Goal: Task Accomplishment & Management: Manage account settings

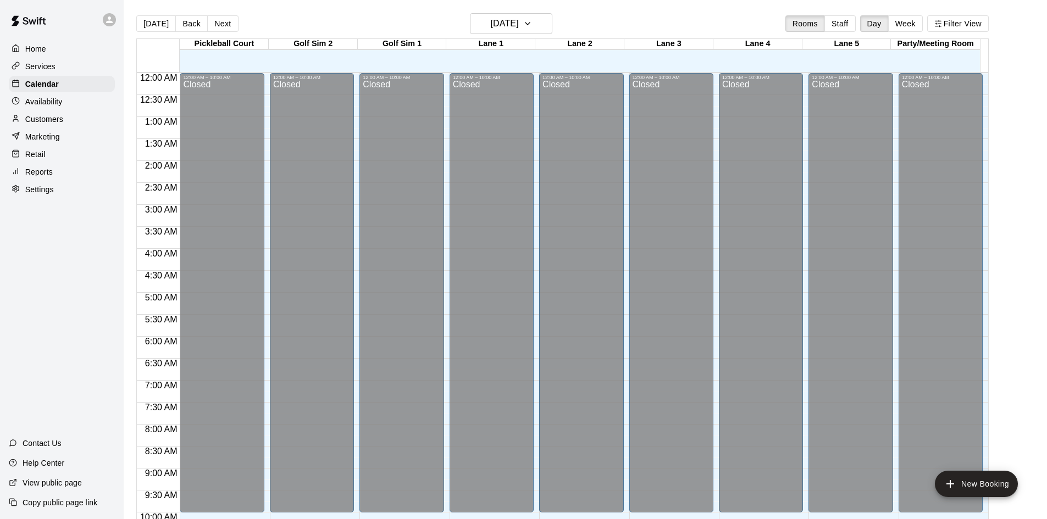
scroll to position [563, 0]
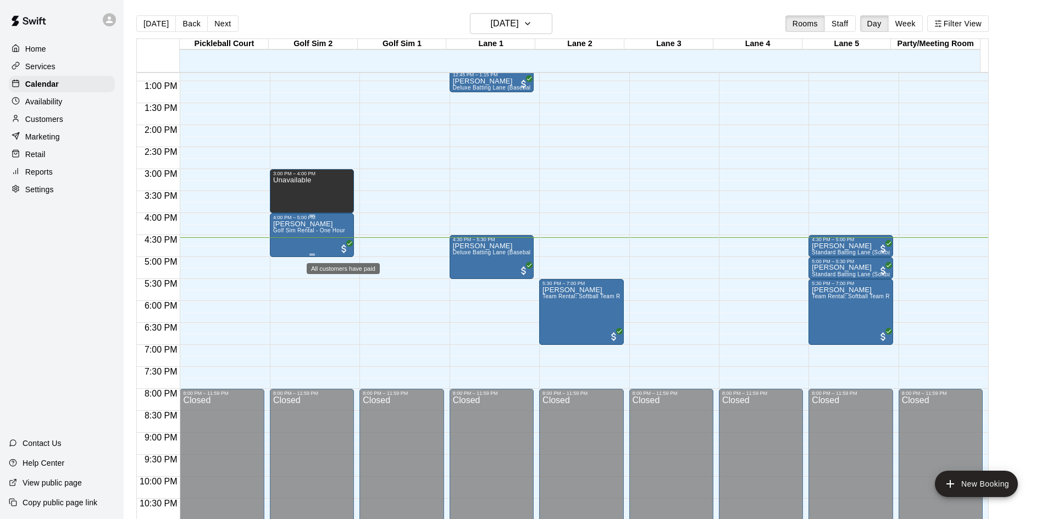
click at [342, 248] on span "All customers have paid" at bounding box center [343, 248] width 11 height 11
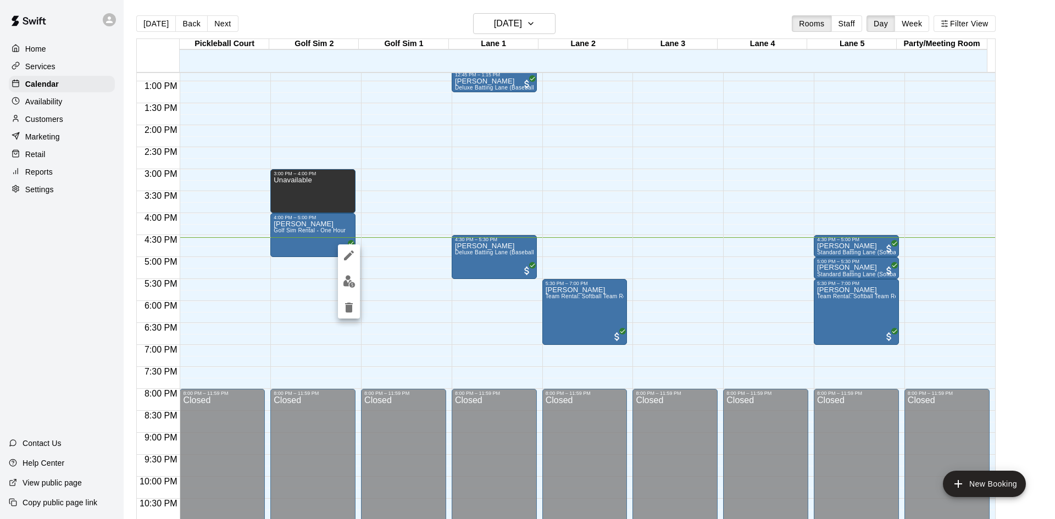
drag, startPoint x: 346, startPoint y: 259, endPoint x: 357, endPoint y: 286, distance: 28.8
click at [302, 291] on div at bounding box center [527, 259] width 1055 height 519
click at [351, 283] on img "edit" at bounding box center [349, 281] width 13 height 13
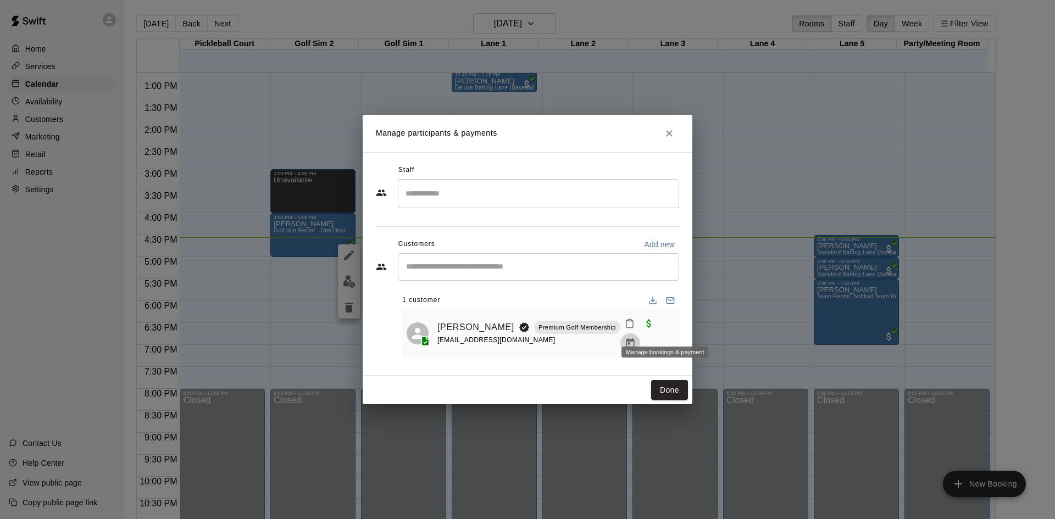
click at [636, 338] on icon "Manage bookings & payment" at bounding box center [630, 343] width 11 height 11
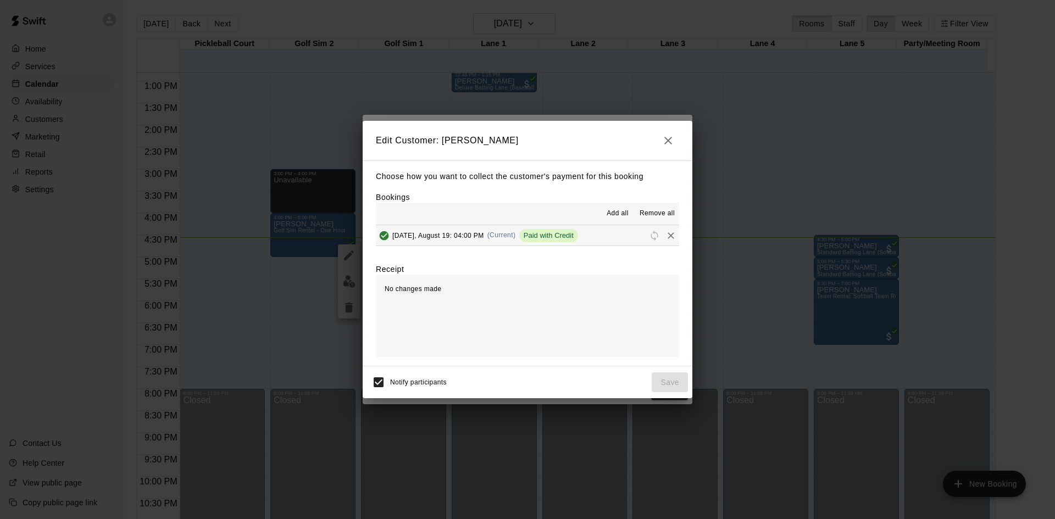
click at [656, 215] on span "Remove all" at bounding box center [656, 213] width 35 height 11
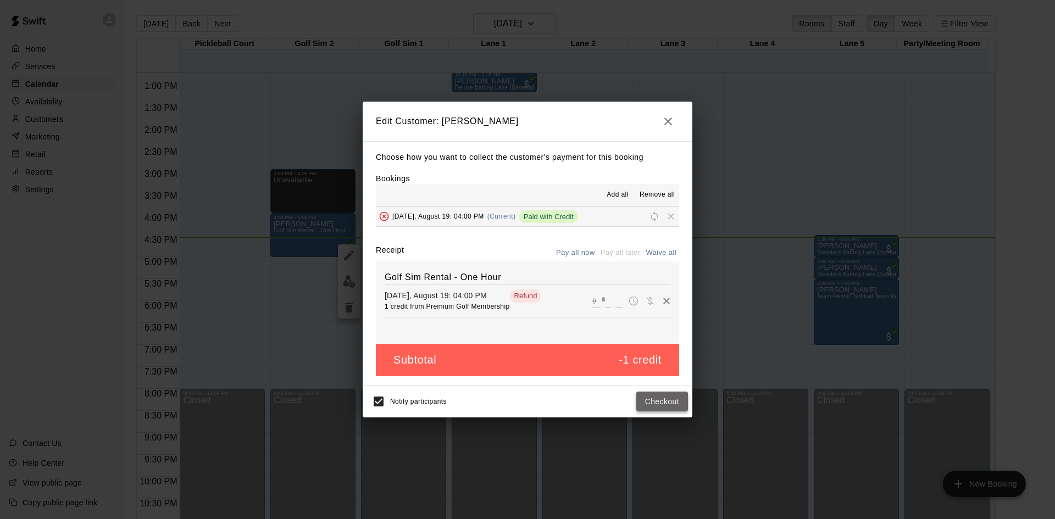
click at [664, 400] on button "Checkout" at bounding box center [662, 402] width 52 height 20
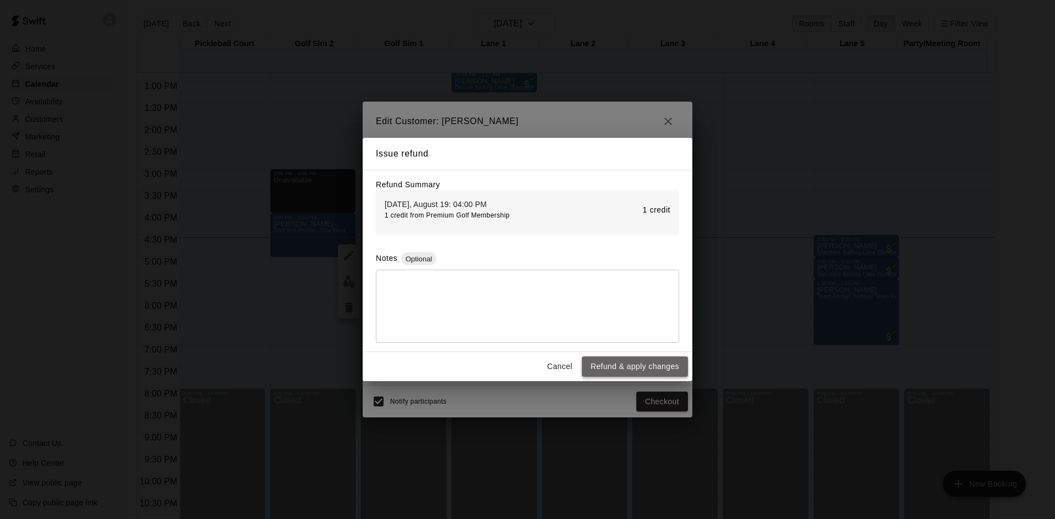
click at [619, 364] on button "Refund & apply changes" at bounding box center [635, 367] width 106 height 20
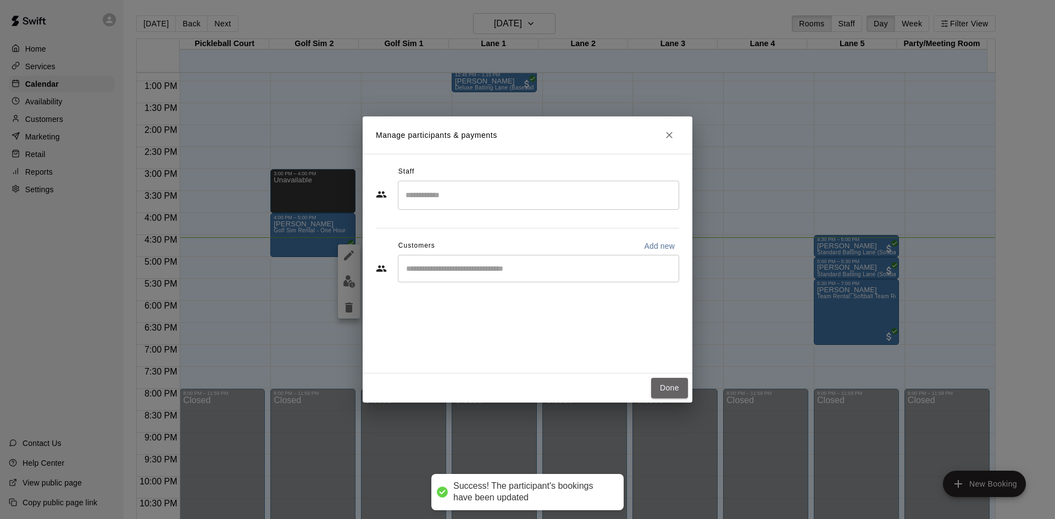
drag, startPoint x: 670, startPoint y: 387, endPoint x: 643, endPoint y: 388, distance: 27.5
click at [672, 388] on button "Done" at bounding box center [669, 388] width 37 height 20
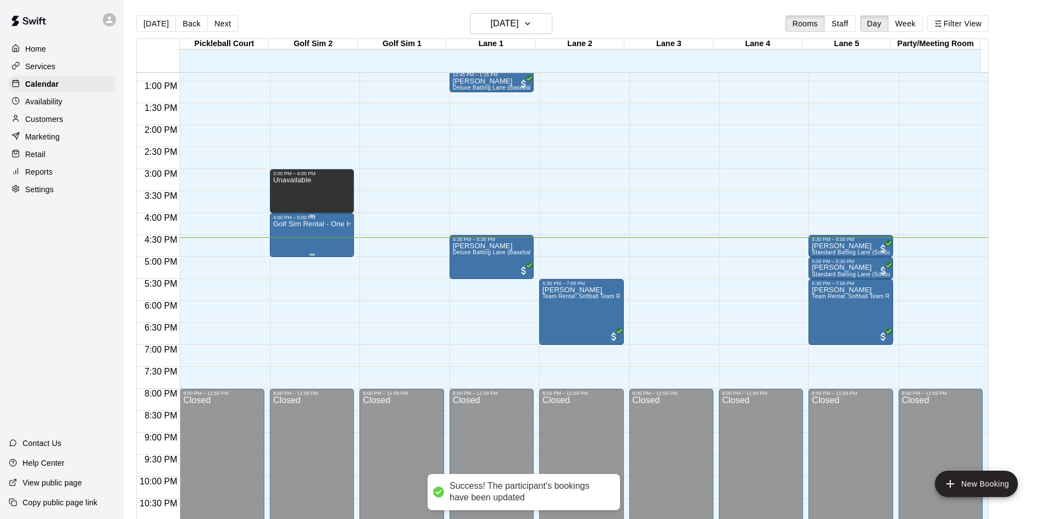
click at [343, 241] on div "Golf Sim Rental - One Hour" at bounding box center [311, 479] width 77 height 519
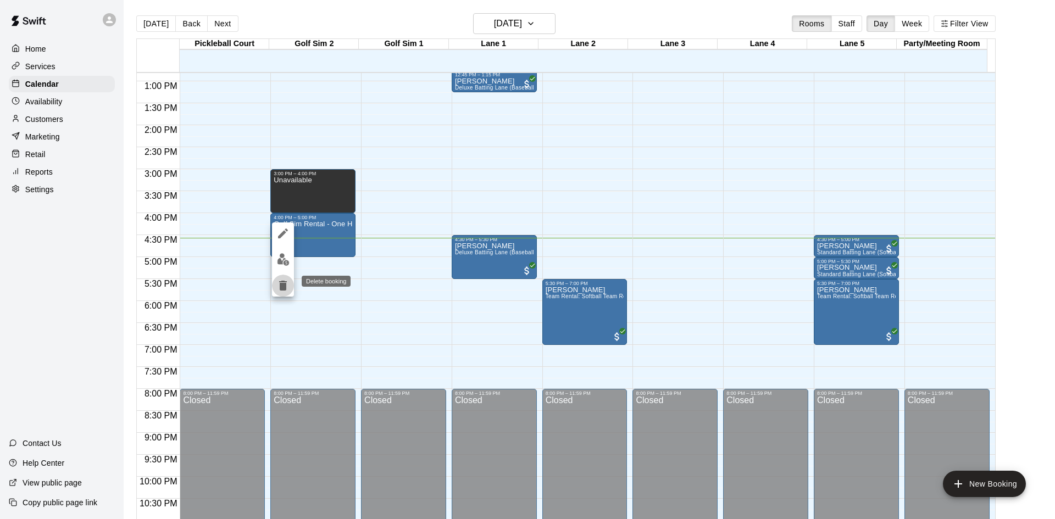
click at [282, 283] on icon "delete" at bounding box center [283, 286] width 8 height 10
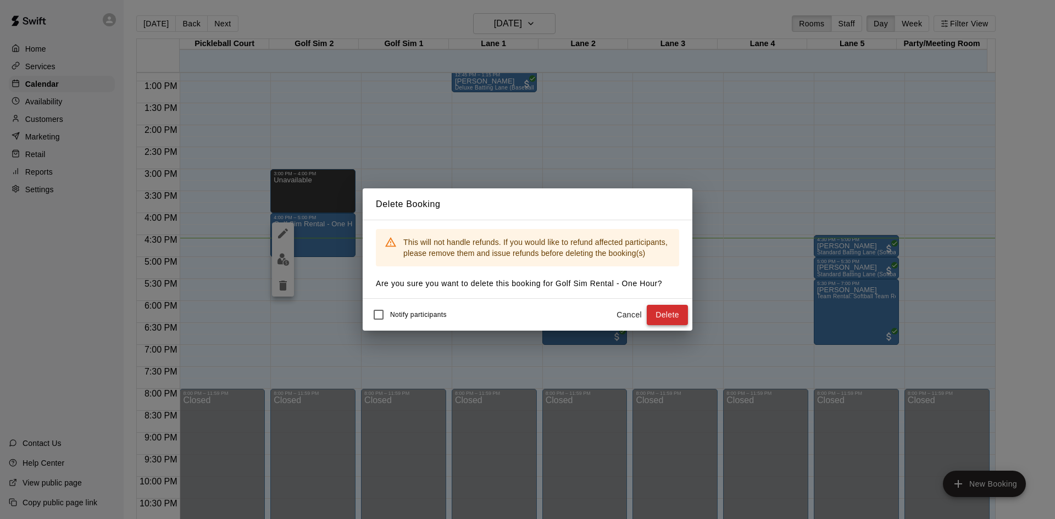
click at [665, 321] on button "Delete" at bounding box center [667, 315] width 41 height 20
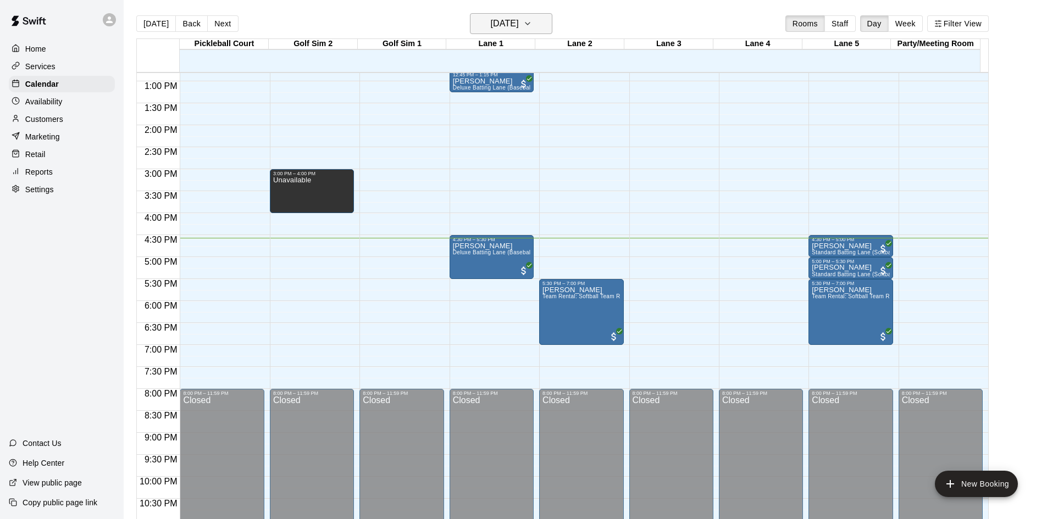
click at [491, 23] on h6 "[DATE]" at bounding box center [505, 23] width 28 height 15
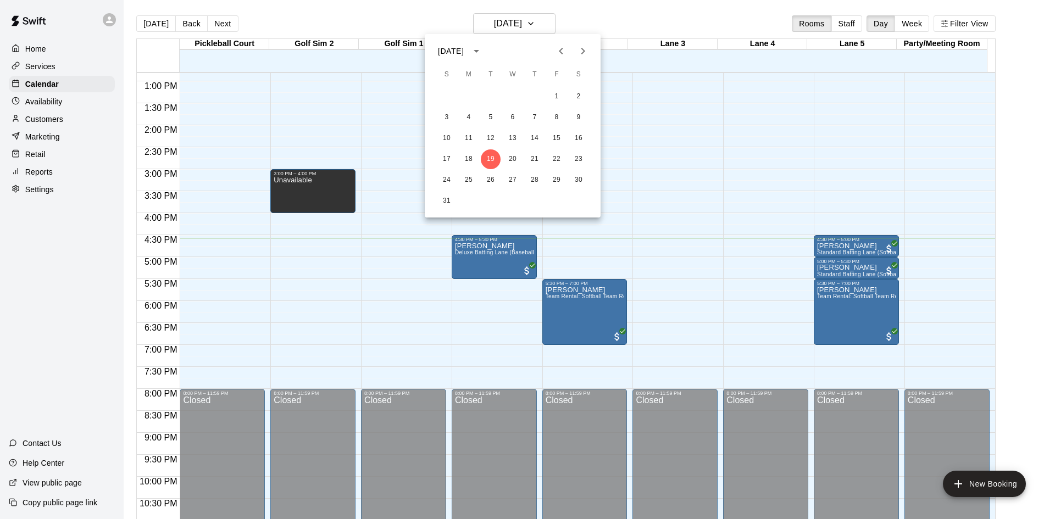
click at [585, 55] on icon "Next month" at bounding box center [582, 50] width 13 height 13
click at [466, 120] on button "8" at bounding box center [469, 118] width 20 height 20
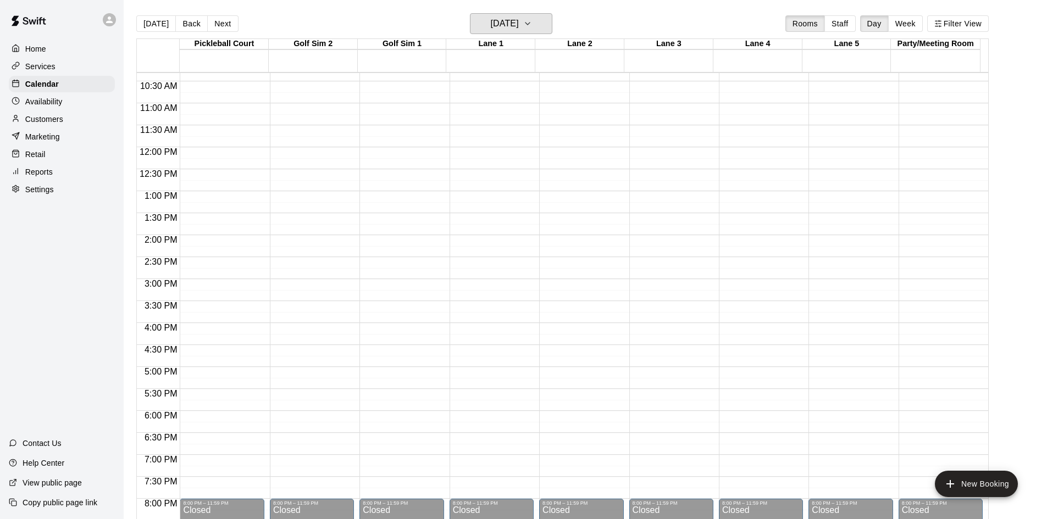
scroll to position [398, 0]
